Goal: Navigation & Orientation: Find specific page/section

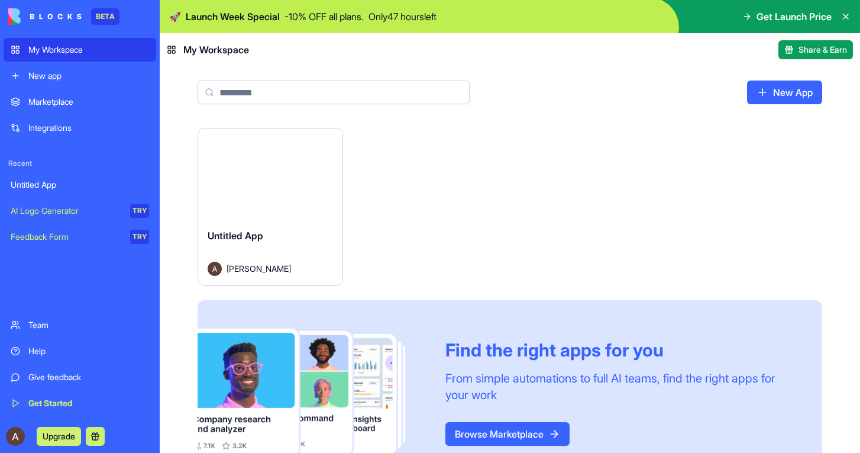
click at [295, 191] on div "Launch" at bounding box center [270, 173] width 144 height 91
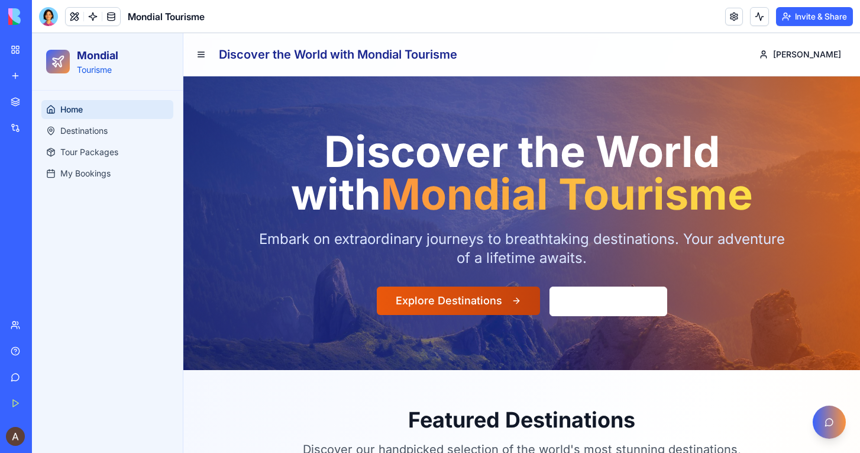
click at [470, 307] on button "Explore Destinations" at bounding box center [458, 300] width 163 height 28
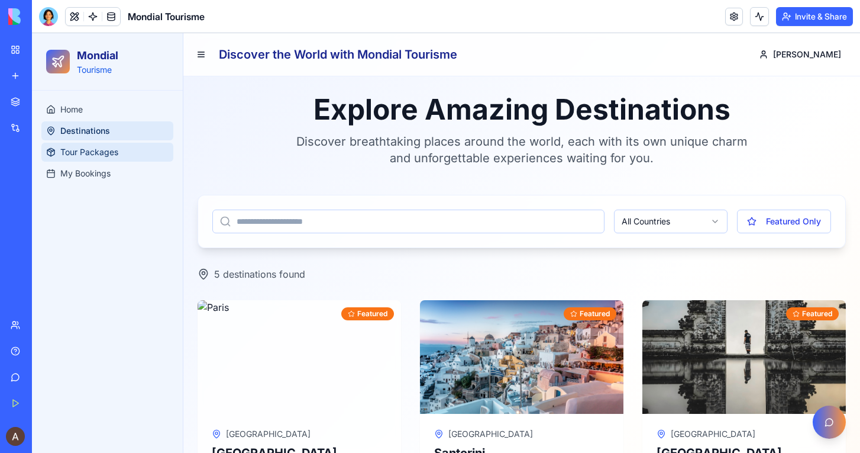
click at [93, 153] on span "Tour Packages" at bounding box center [89, 152] width 58 height 12
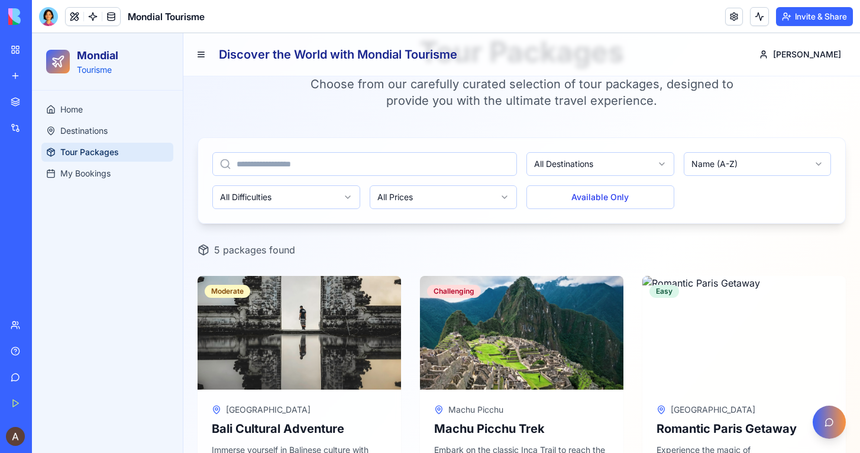
scroll to position [47, 0]
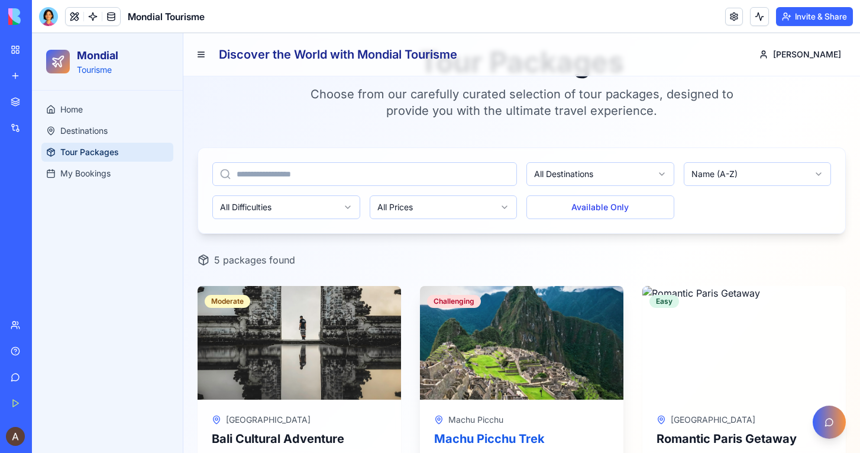
click at [515, 367] on img at bounding box center [522, 342] width 224 height 125
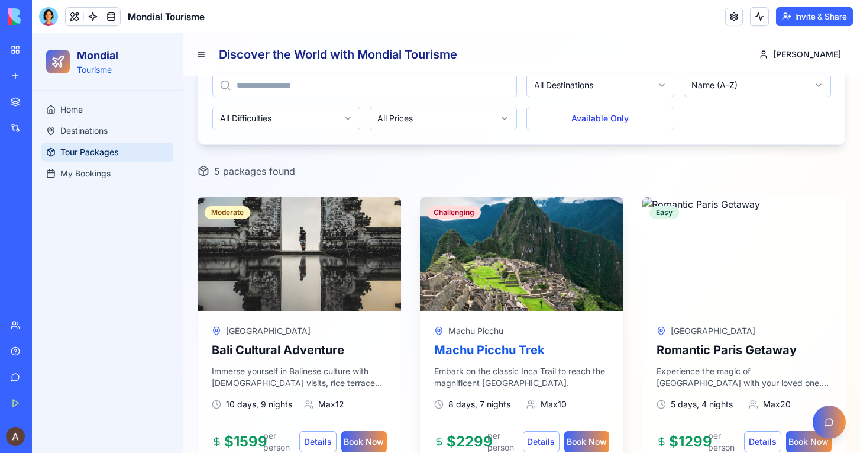
click at [473, 351] on h3 "Machu Picchu Trek" at bounding box center [521, 349] width 175 height 17
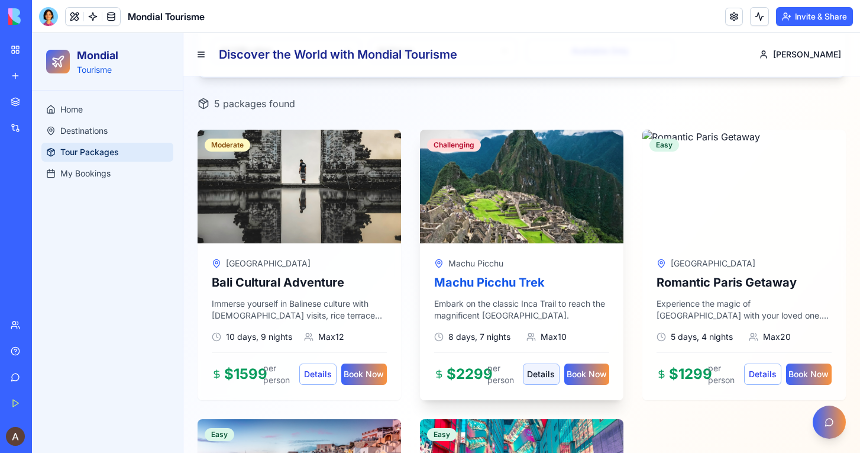
click at [537, 377] on button "Details" at bounding box center [541, 373] width 37 height 21
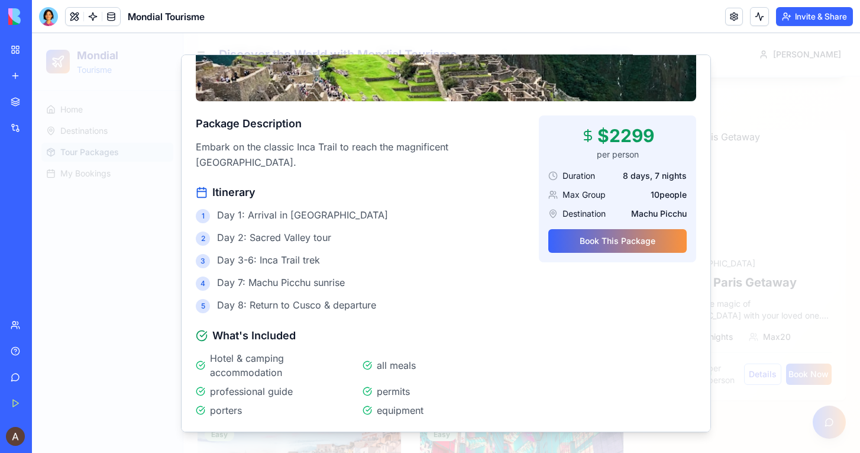
scroll to position [0, 0]
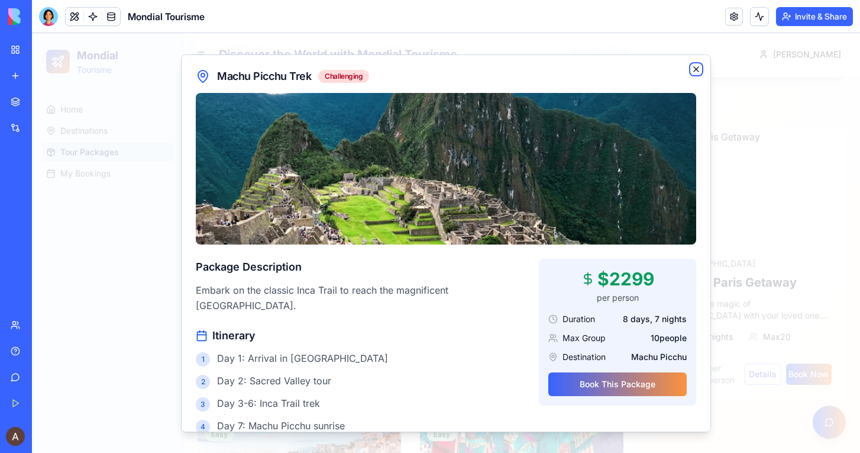
click at [692, 72] on icon "button" at bounding box center [696, 68] width 9 height 9
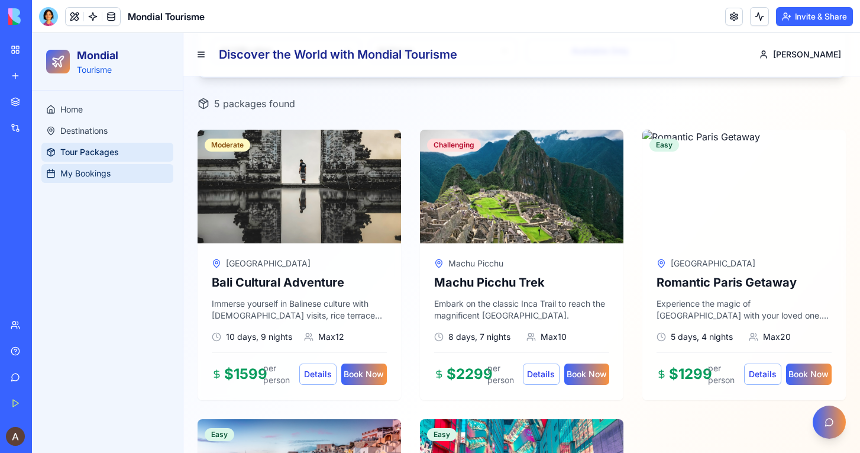
click at [86, 176] on span "My Bookings" at bounding box center [85, 173] width 50 height 12
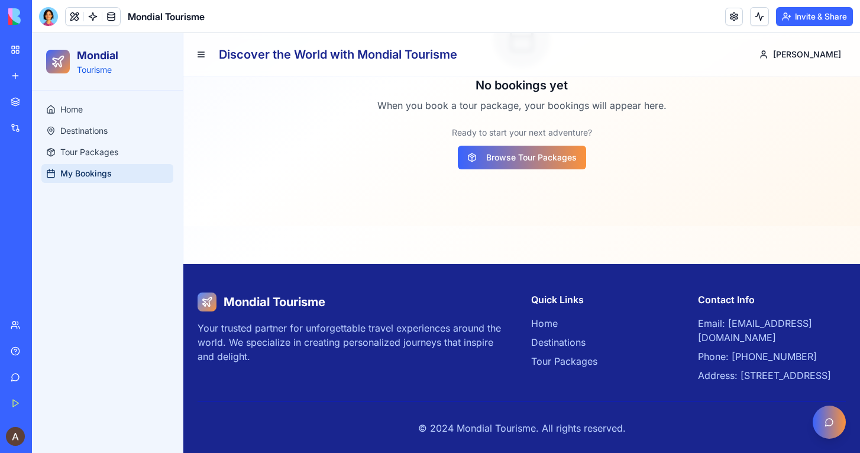
scroll to position [305, 0]
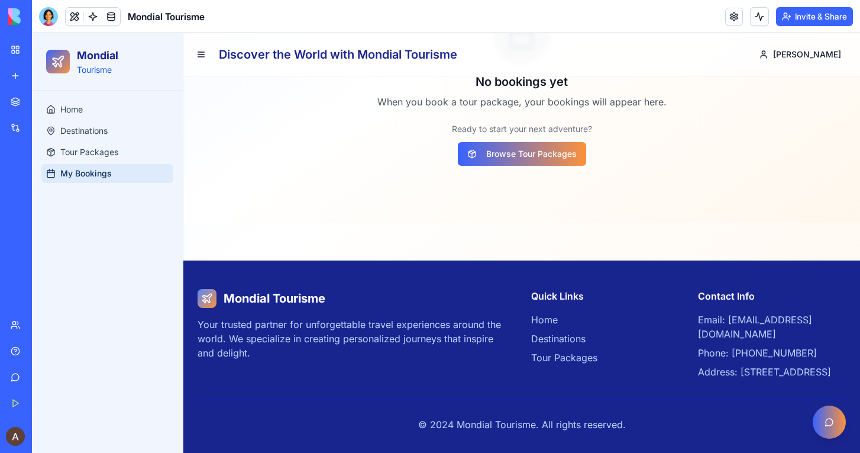
click at [82, 93] on div "Home Destinations Tour Packages My Bookings" at bounding box center [107, 272] width 151 height 362
click at [82, 95] on div "Home Destinations Tour Packages My Bookings" at bounding box center [107, 272] width 151 height 362
click at [82, 110] on span "Home" at bounding box center [71, 110] width 22 height 12
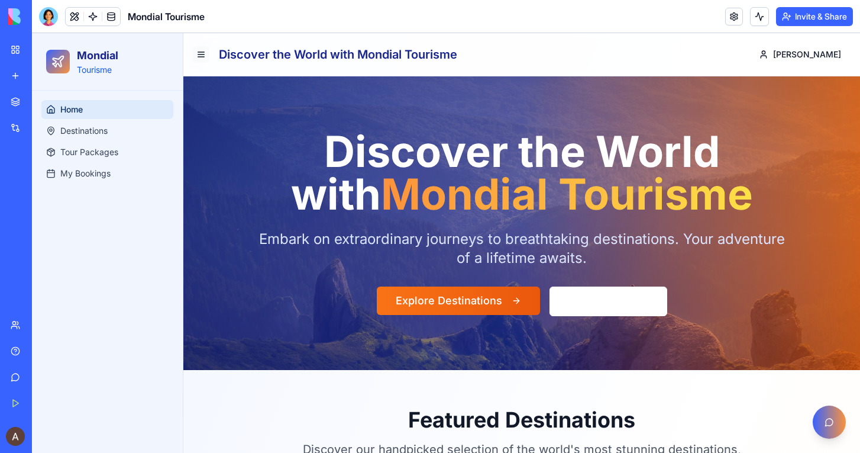
click at [193, 59] on button at bounding box center [201, 54] width 17 height 17
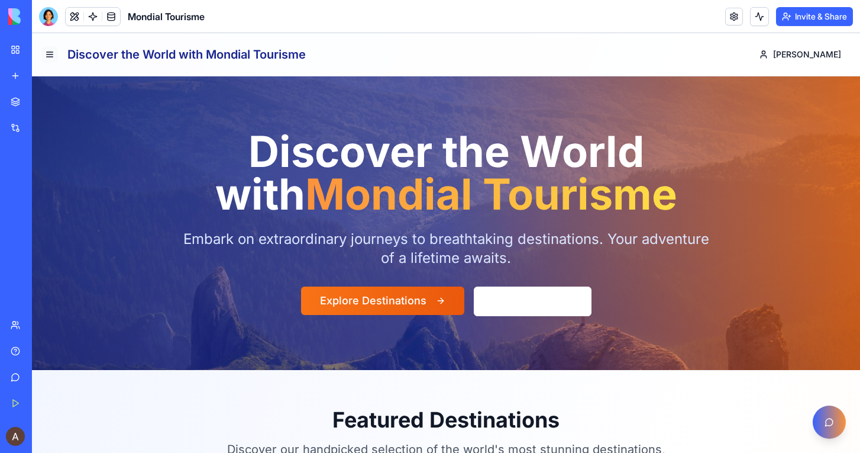
click at [49, 53] on button at bounding box center [49, 54] width 17 height 17
